Goal: Transaction & Acquisition: Subscribe to service/newsletter

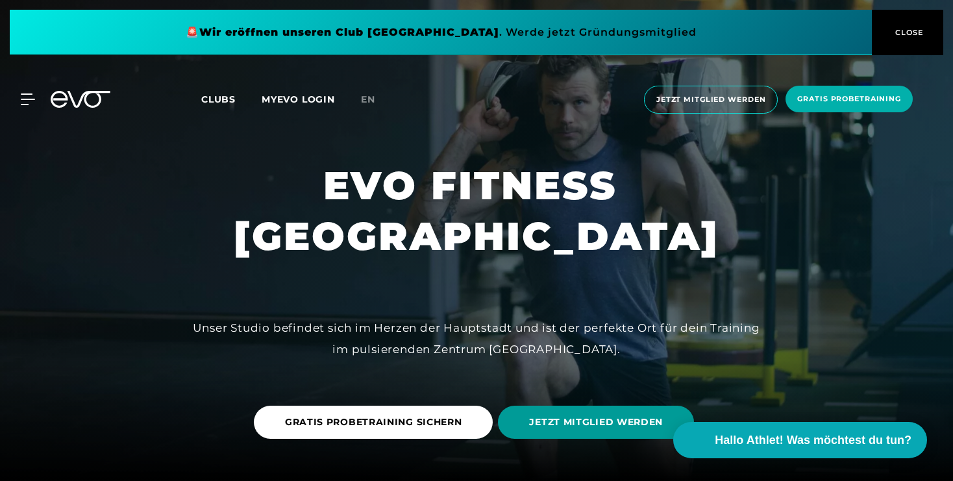
click at [593, 412] on span "JETZT MITGLIED WERDEN" at bounding box center [596, 422] width 196 height 33
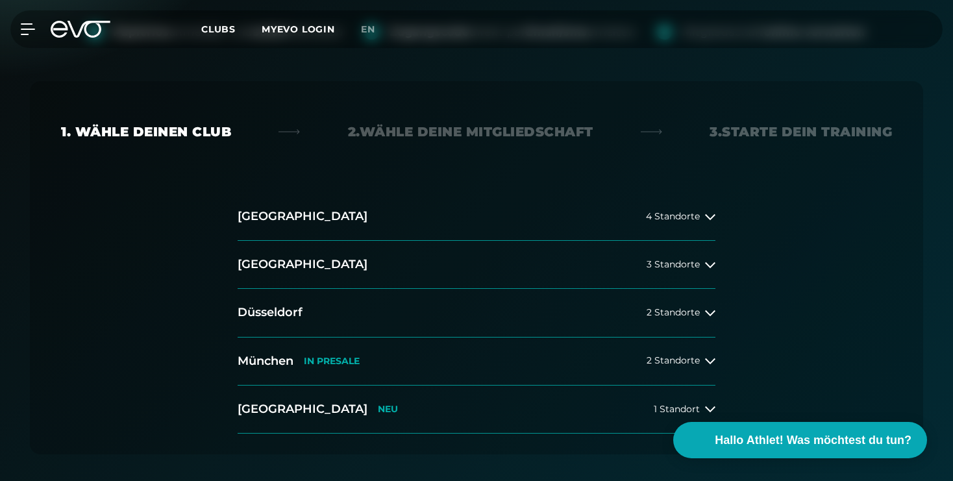
scroll to position [213, 0]
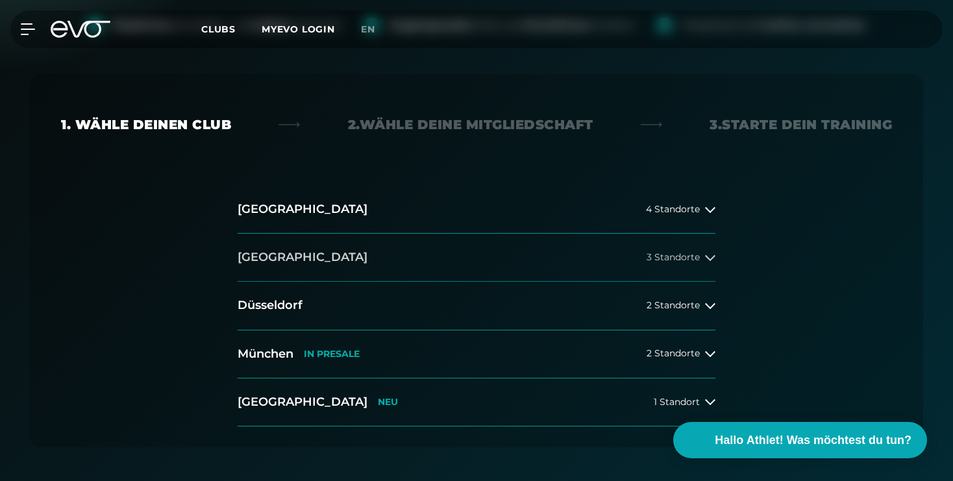
click at [662, 258] on span "3 Standorte" at bounding box center [673, 258] width 53 height 10
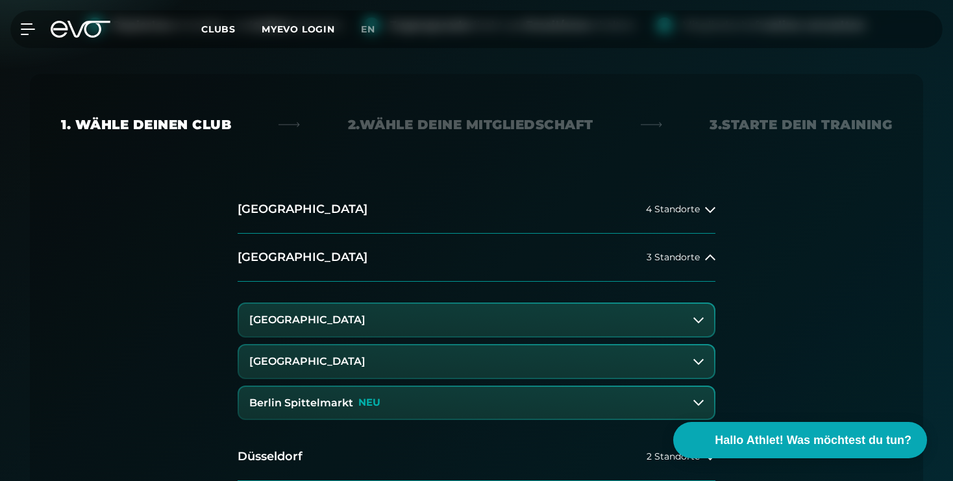
click at [570, 325] on button "[GEOGRAPHIC_DATA]" at bounding box center [476, 320] width 475 height 32
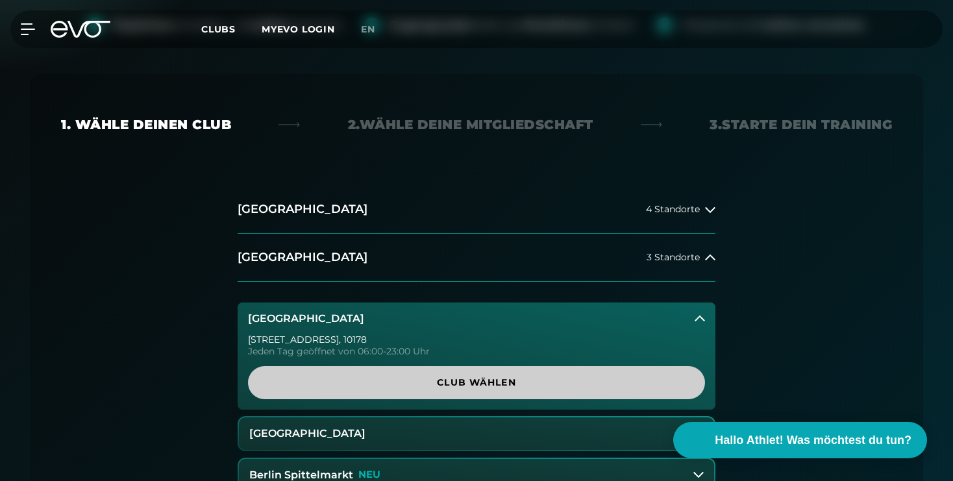
click at [442, 385] on span "Club wählen" at bounding box center [476, 383] width 395 height 14
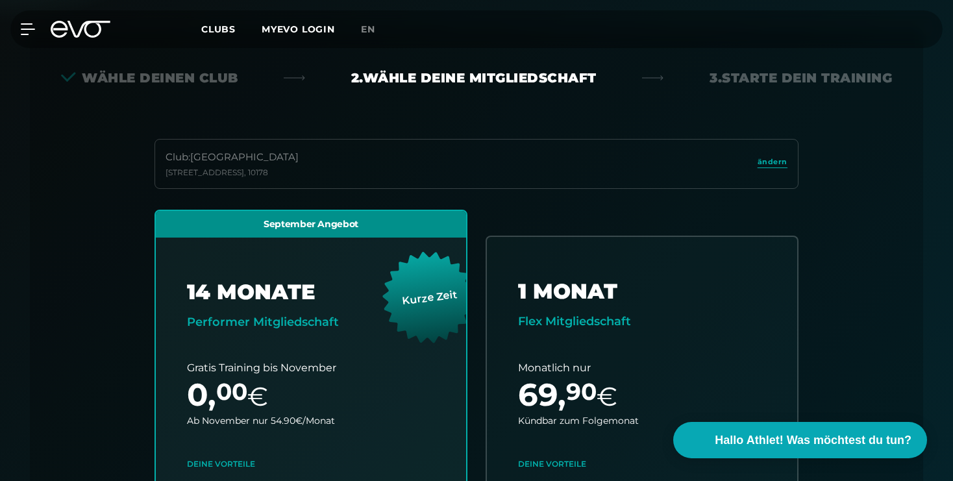
scroll to position [287, 0]
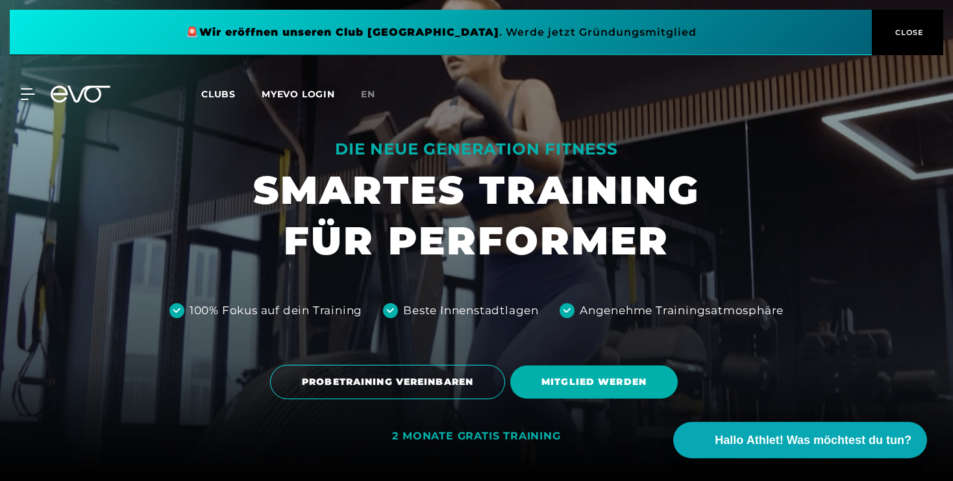
click at [214, 95] on span "Clubs" at bounding box center [218, 94] width 34 height 12
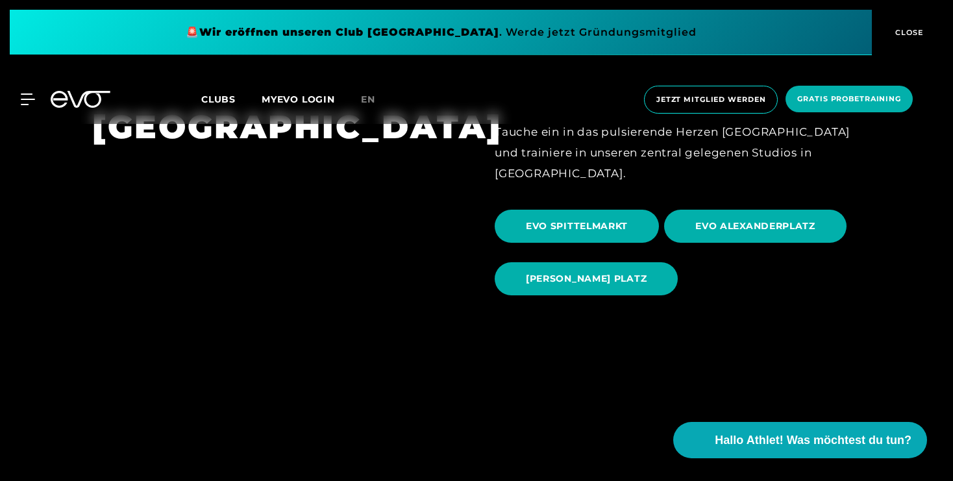
scroll to position [1217, 0]
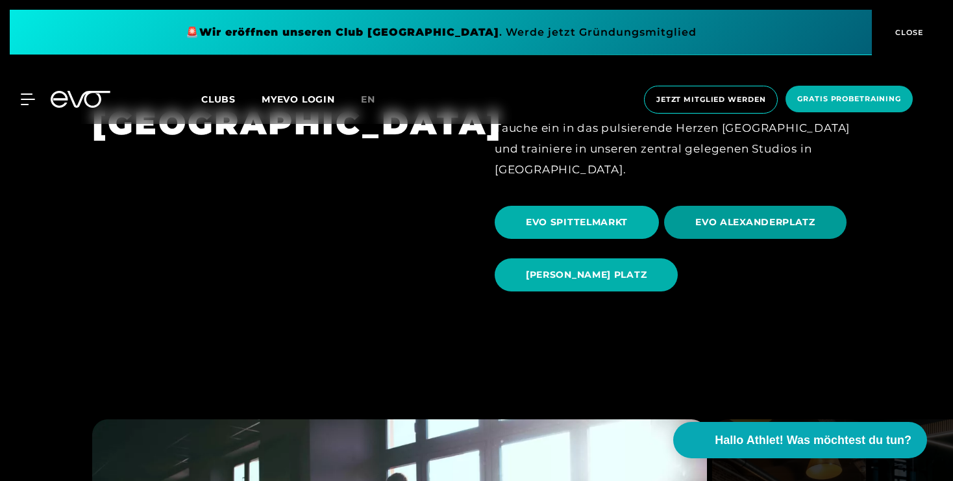
click at [734, 206] on span "EVO ALEXANDERPLATZ" at bounding box center [755, 222] width 182 height 33
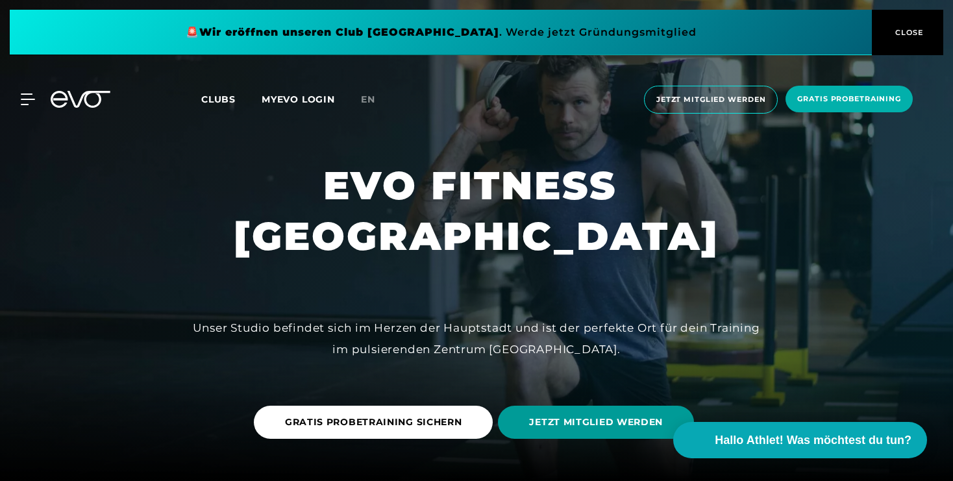
click at [527, 411] on span "JETZT MITGLIED WERDEN" at bounding box center [596, 422] width 196 height 33
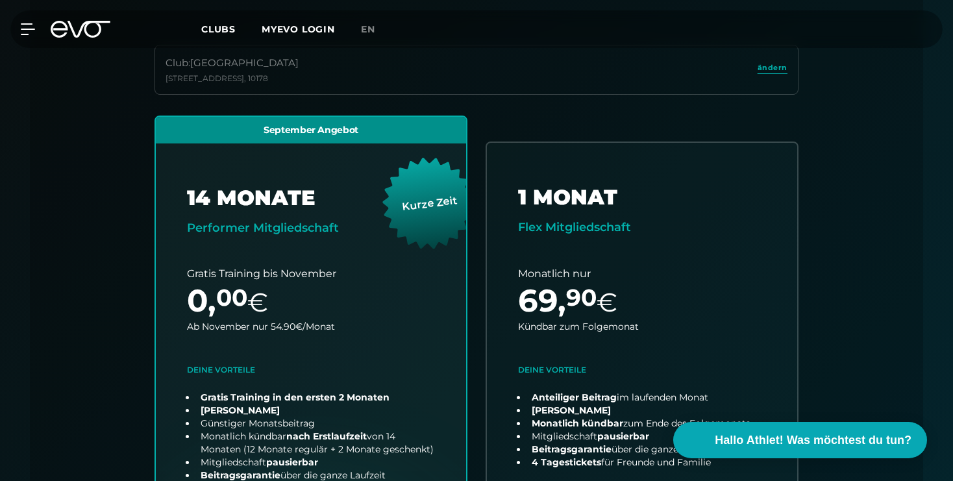
scroll to position [399, 0]
